Goal: Book appointment/travel/reservation

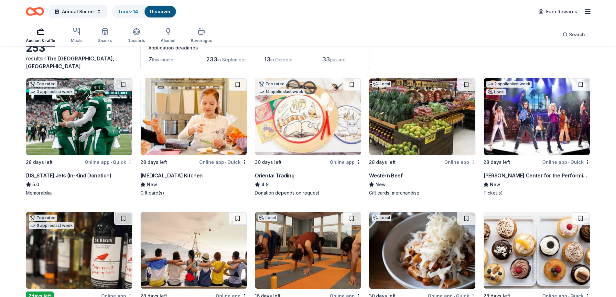
scroll to position [65, 0]
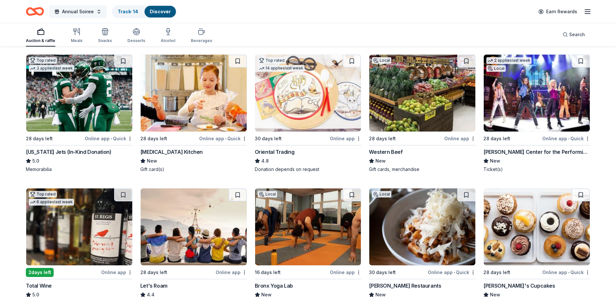
click at [92, 15] on button "Annual Soiree" at bounding box center [78, 11] width 58 height 13
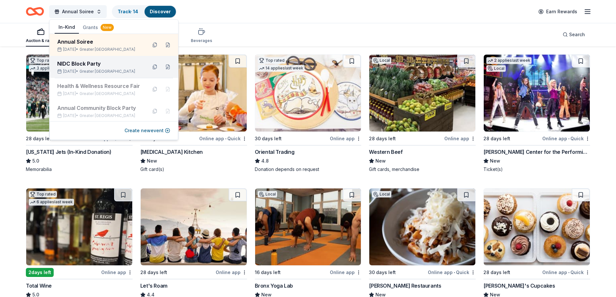
click at [102, 65] on div "NIDC Block Party" at bounding box center [99, 64] width 85 height 8
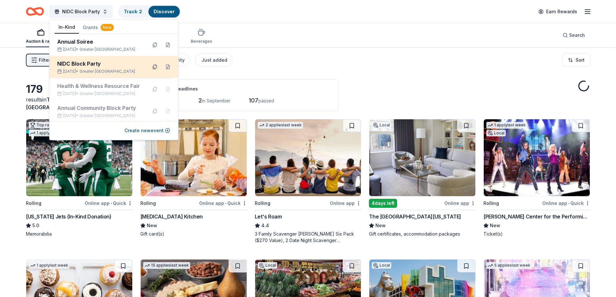
click at [150, 66] on button at bounding box center [155, 67] width 10 height 10
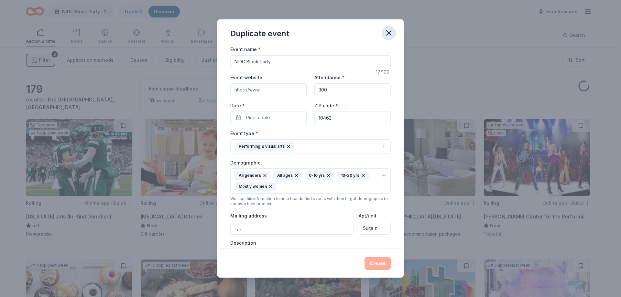
click at [385, 31] on icon "button" at bounding box center [388, 32] width 9 height 9
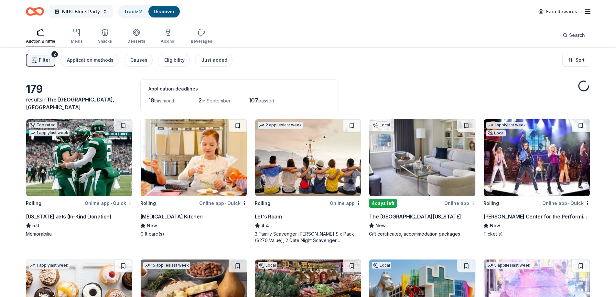
click at [105, 11] on button "NIDC Block Party" at bounding box center [81, 11] width 64 height 13
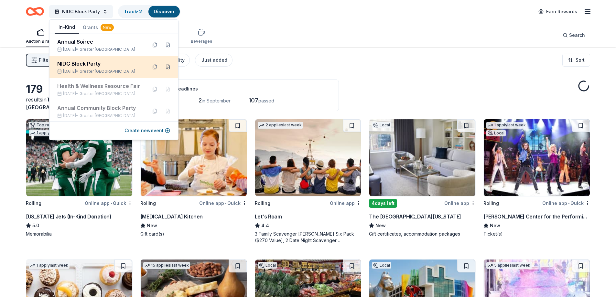
click at [163, 68] on button at bounding box center [168, 67] width 10 height 10
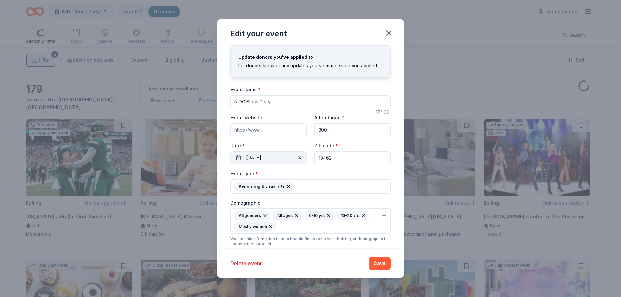
click at [265, 159] on button "[DATE]" at bounding box center [268, 157] width 76 height 13
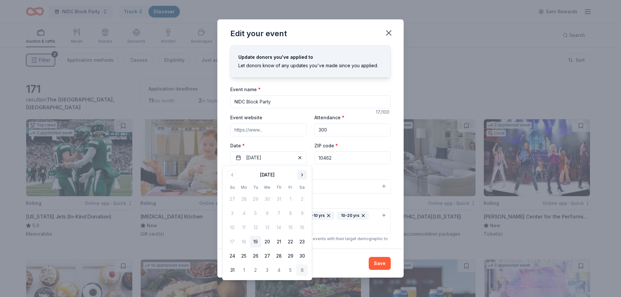
click at [304, 178] on button "Go to next month" at bounding box center [301, 174] width 9 height 9
click at [232, 212] on button "7" at bounding box center [232, 214] width 12 height 12
click at [380, 263] on button "Save" at bounding box center [380, 263] width 22 height 13
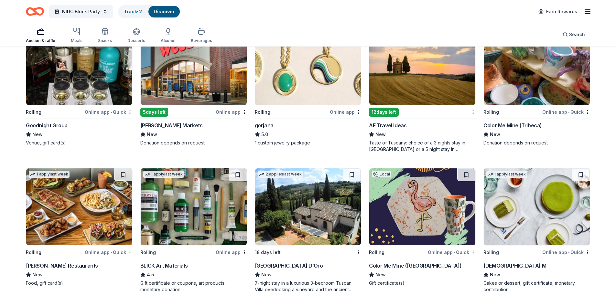
scroll to position [693, 0]
